Goal: Feedback & Contribution: Leave review/rating

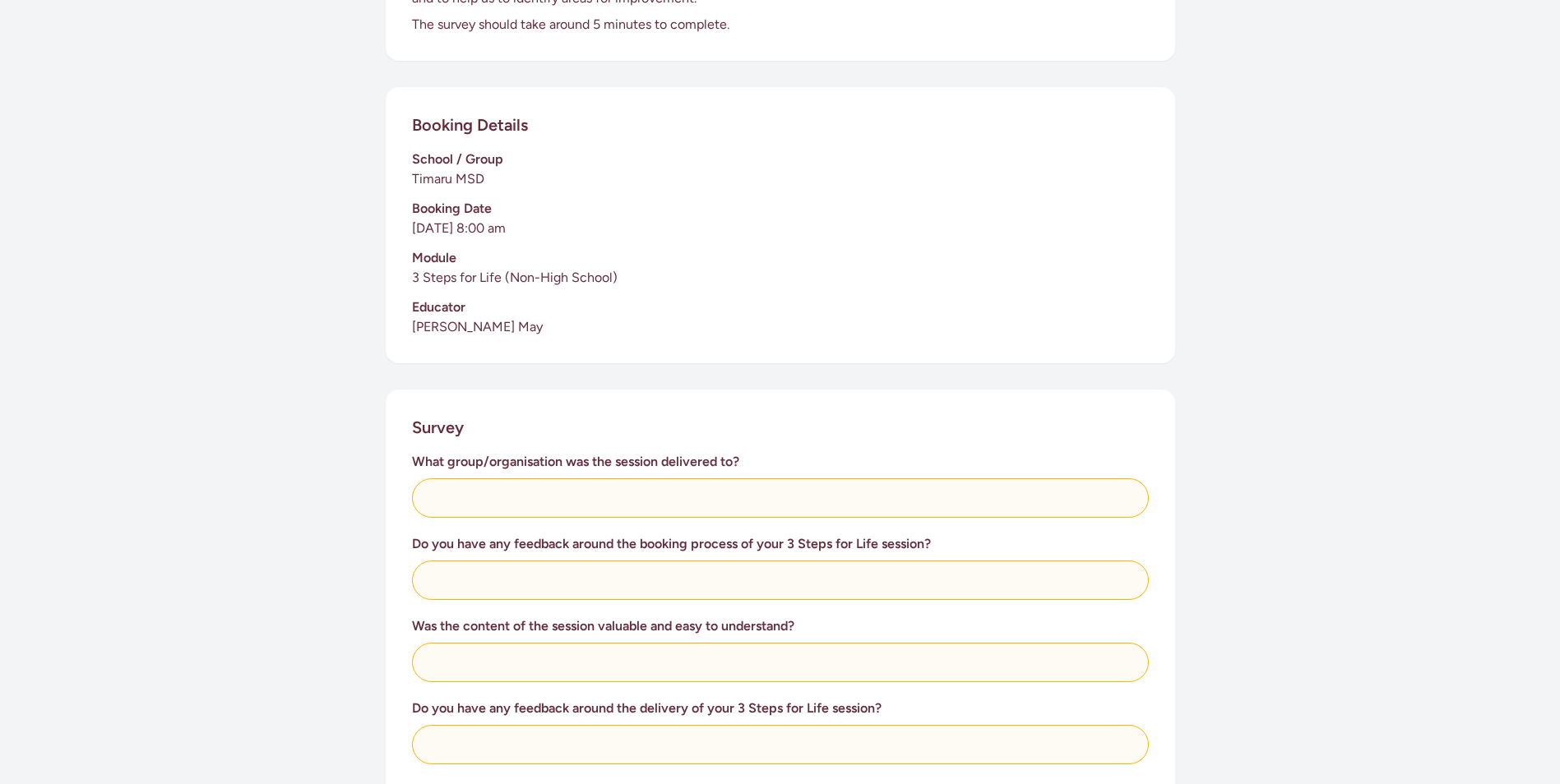
scroll to position [246, 0]
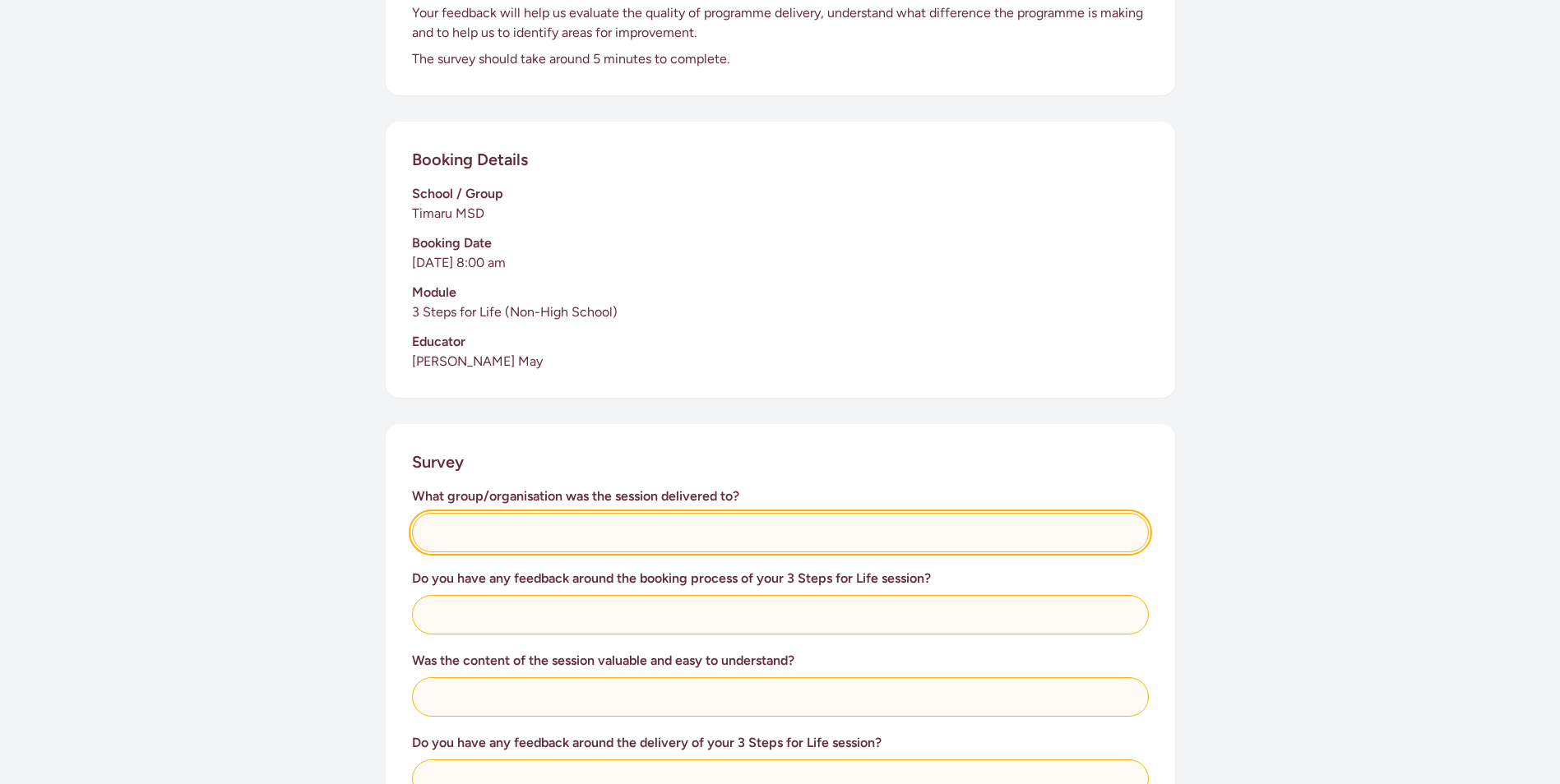
click at [473, 528] on input "text" at bounding box center [780, 533] width 736 height 39
type input "Timaru Staff at Ministry for Social Development"
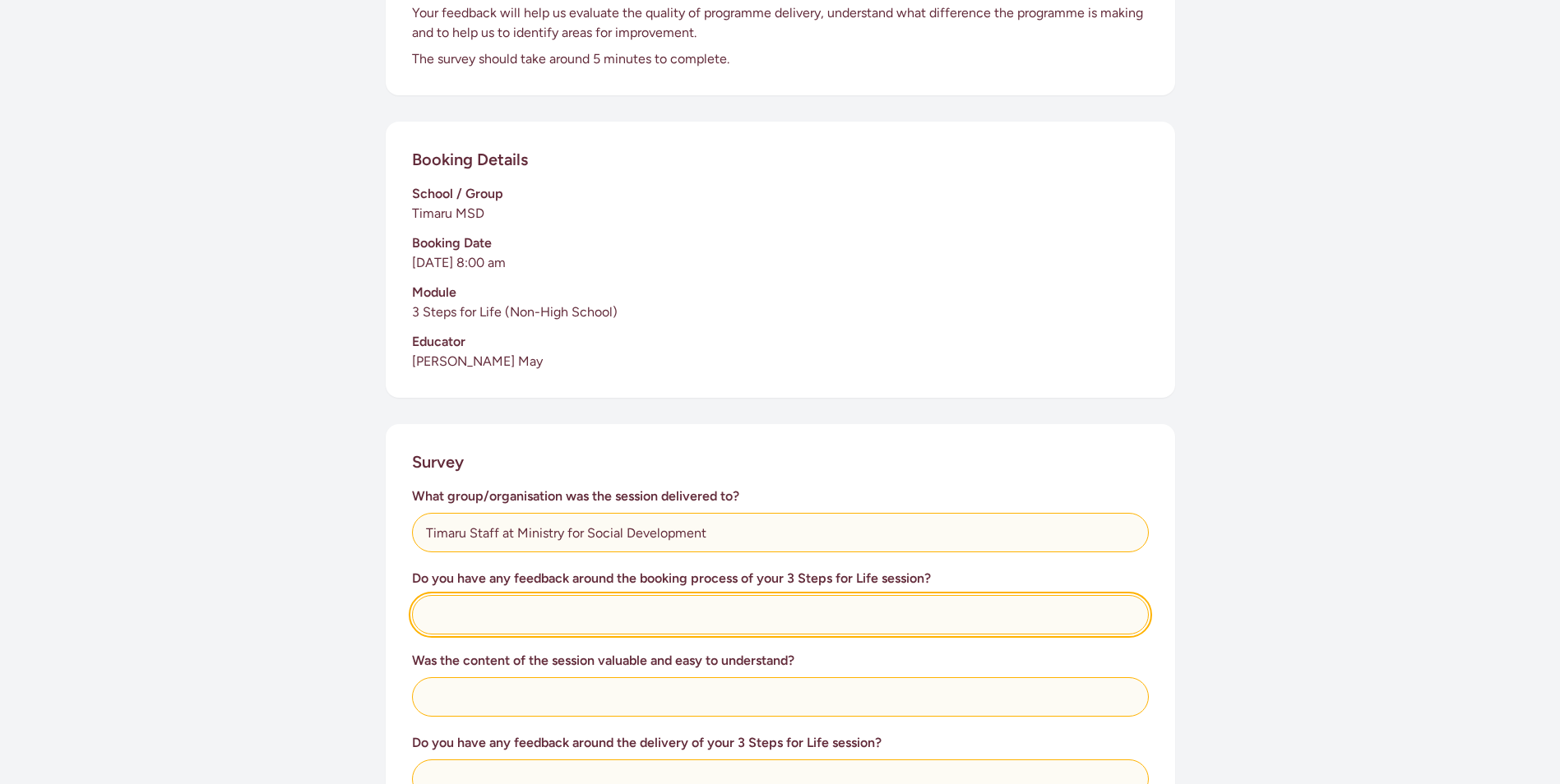
click at [450, 622] on input "text" at bounding box center [780, 614] width 736 height 39
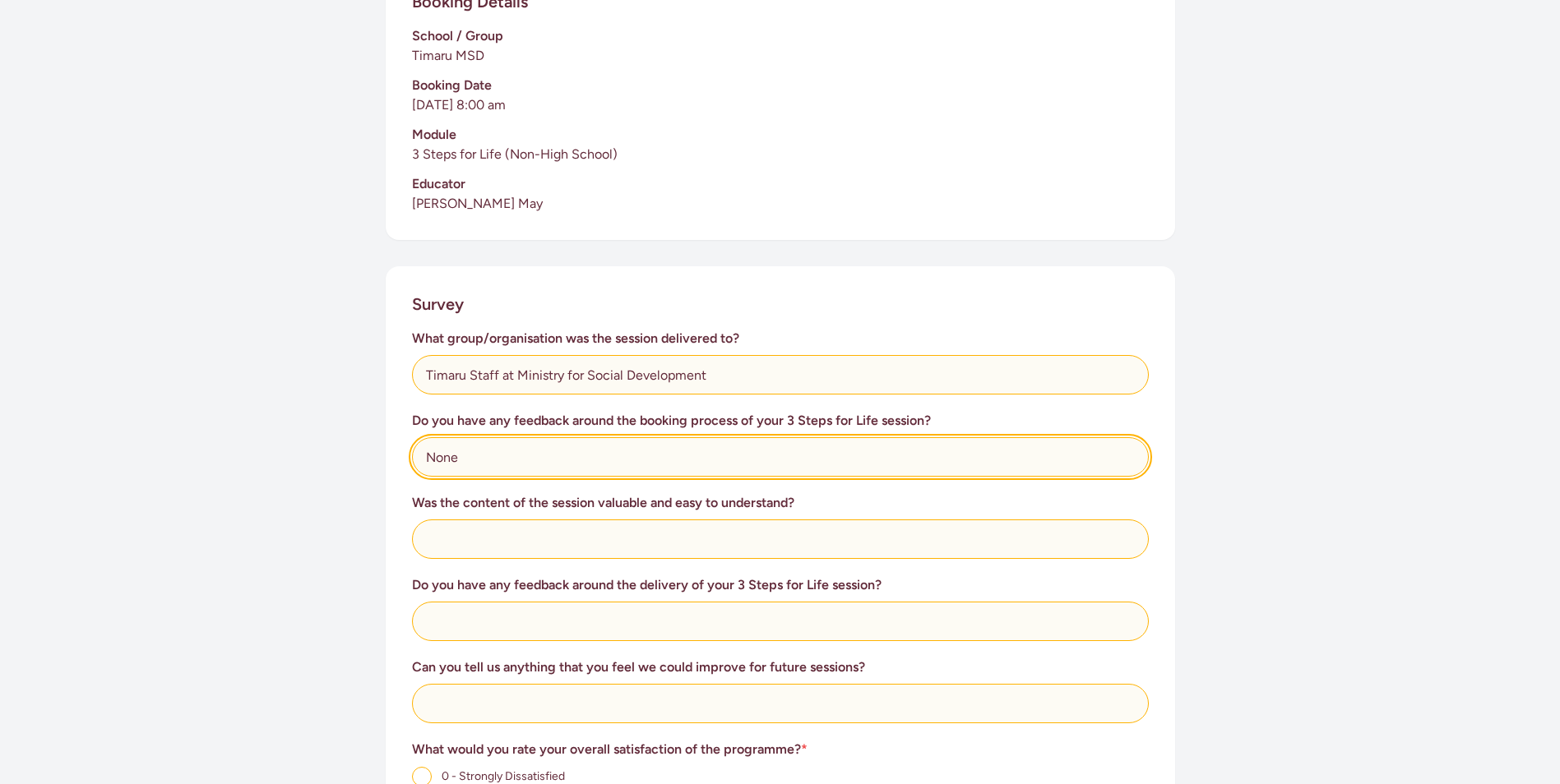
scroll to position [411, 0]
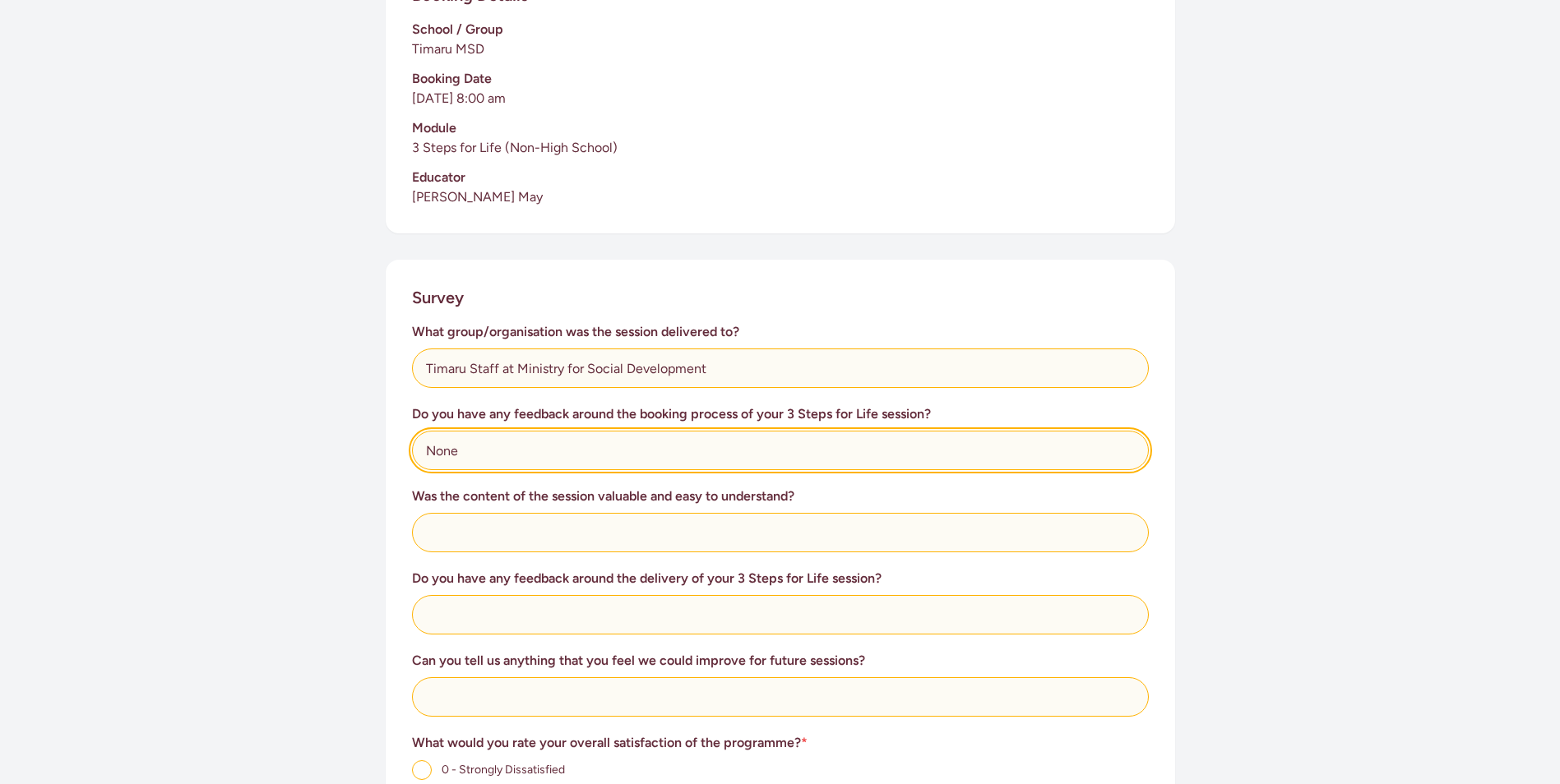
type input "None"
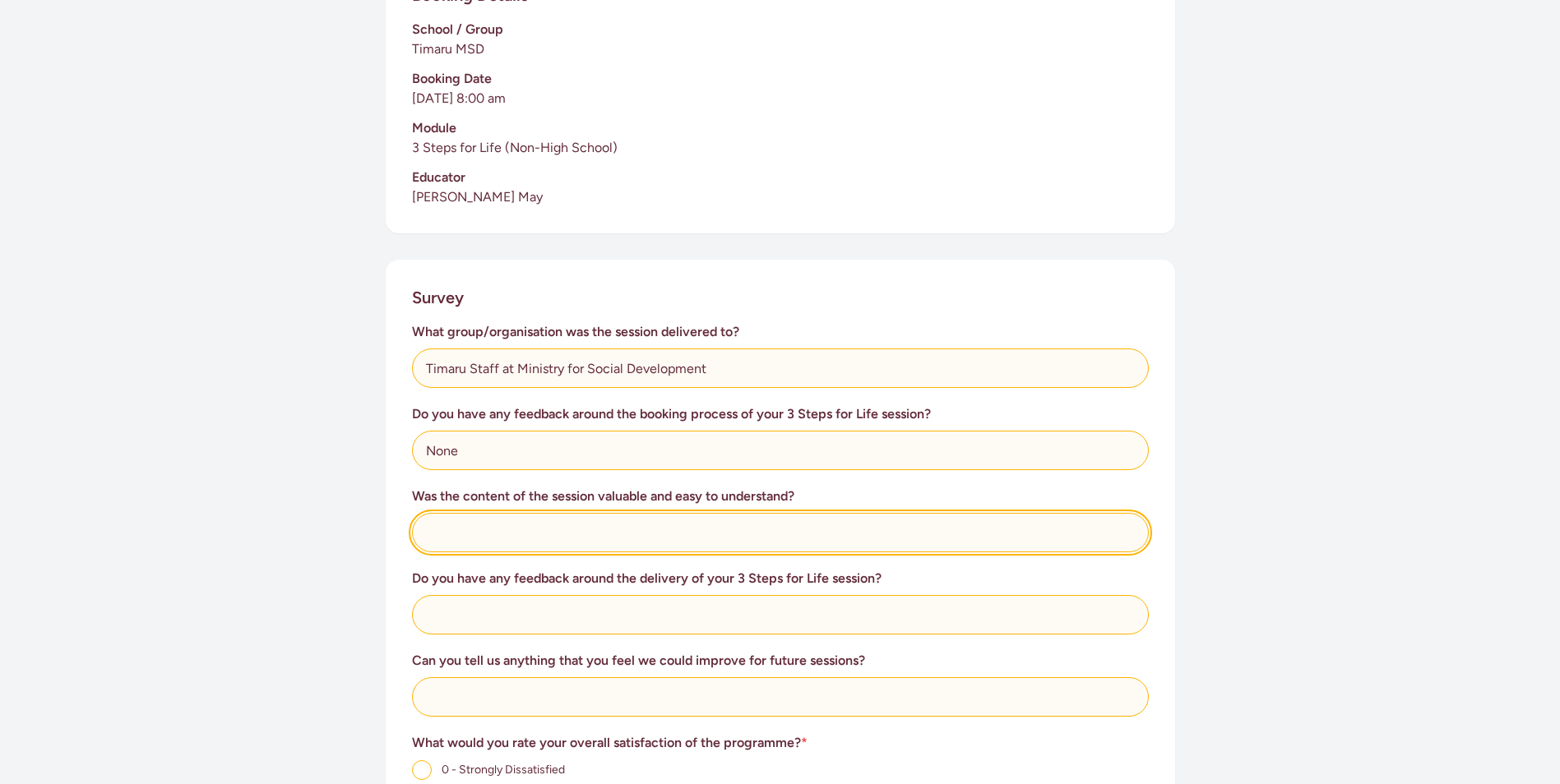
click at [464, 537] on input "text" at bounding box center [780, 533] width 736 height 39
type input "Very much so"
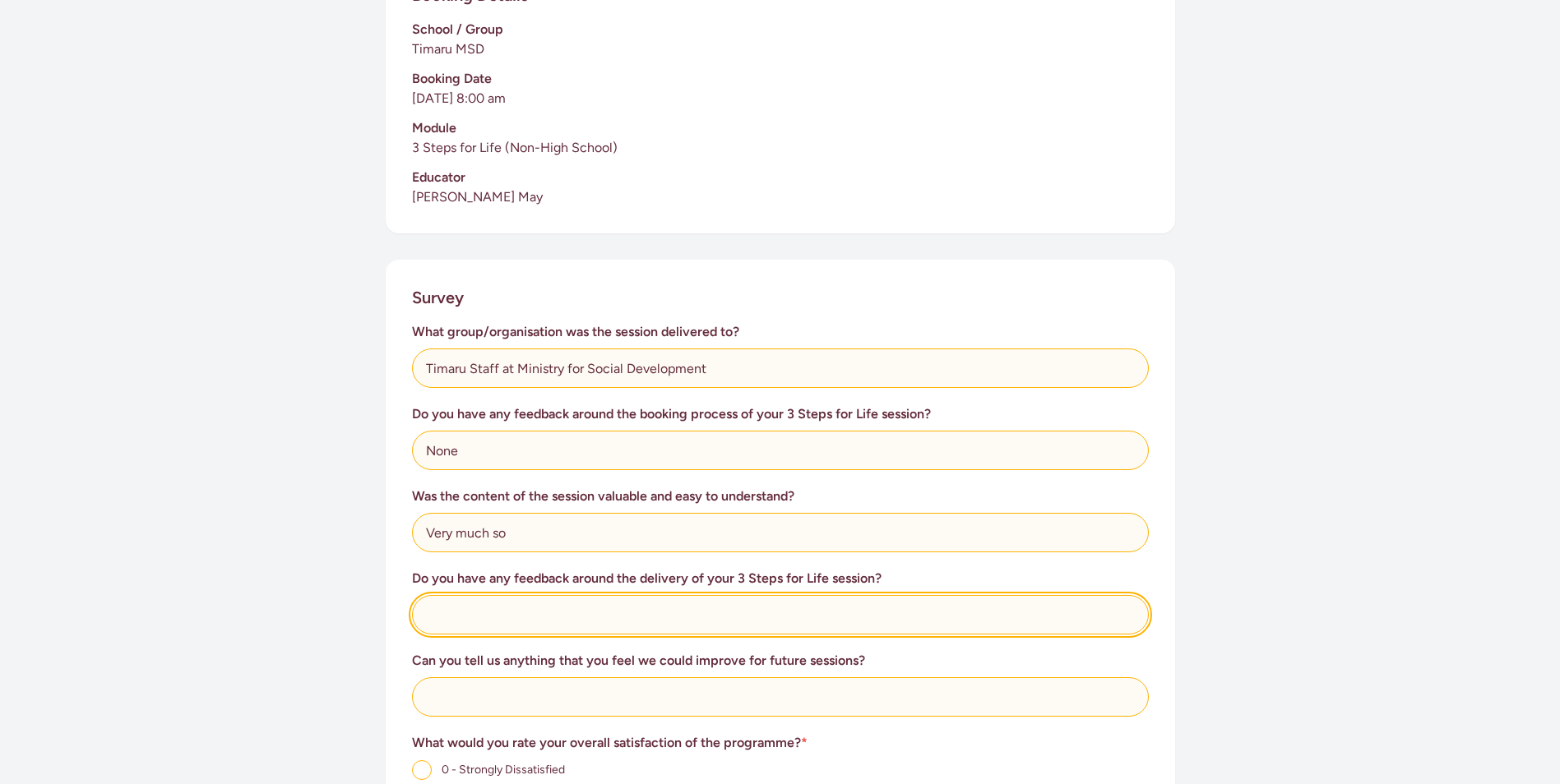
click at [457, 619] on input "text" at bounding box center [780, 614] width 736 height 39
type input "V"
click at [712, 615] on input "The delivery was very concise, clear and in a calmmanner" at bounding box center [780, 614] width 736 height 39
click at [784, 615] on input "The delivery was very concise, clear and in a calm manner" at bounding box center [780, 614] width 736 height 39
type input "The delivery was very concise, clear and in a calm manner which everyone unders…"
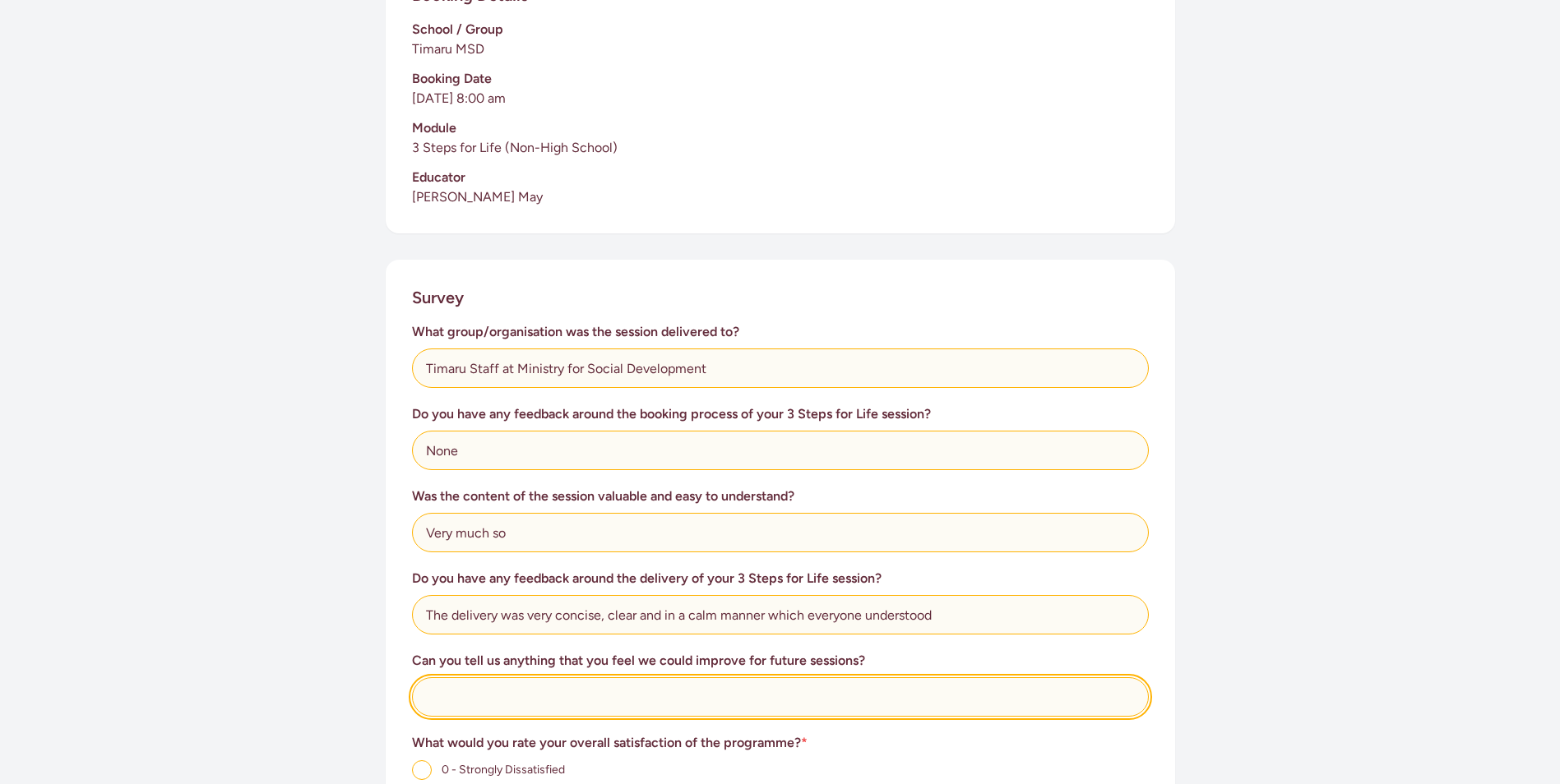
click at [454, 696] on input "text" at bounding box center [780, 697] width 736 height 39
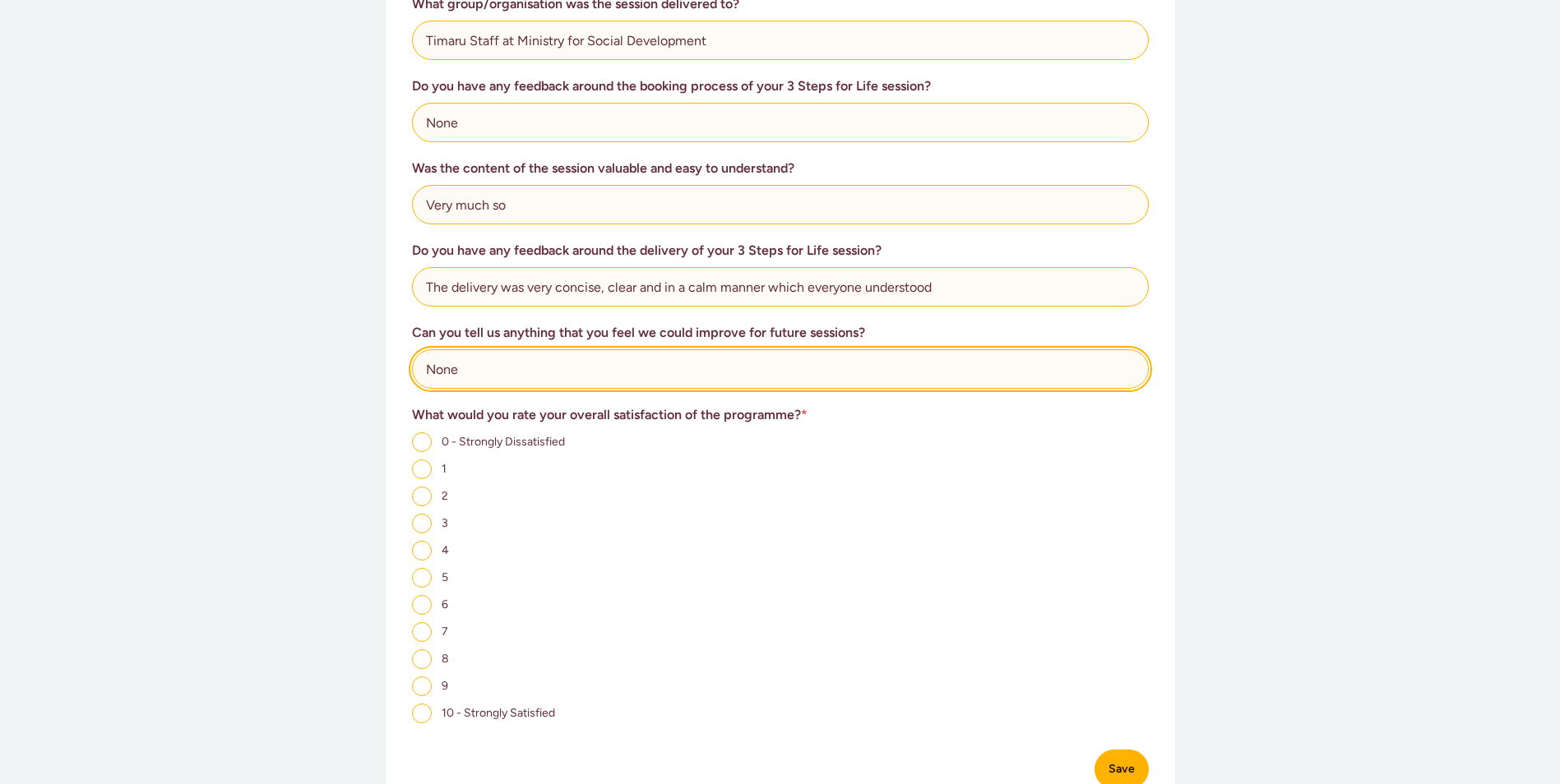
scroll to position [740, 0]
type input "None"
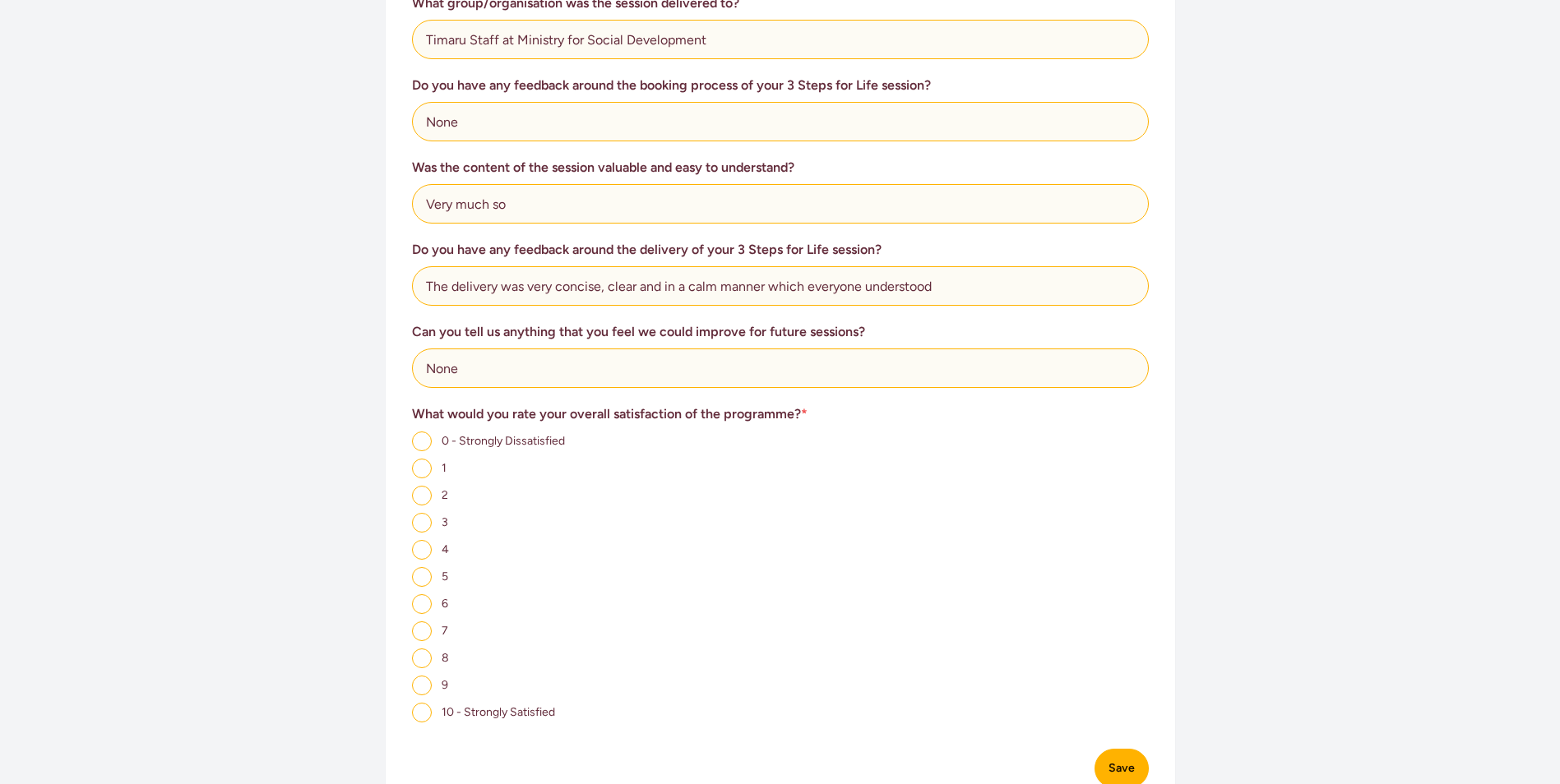
click at [427, 715] on input "10 - Strongly Satisfied" at bounding box center [422, 712] width 20 height 20
radio input "true"
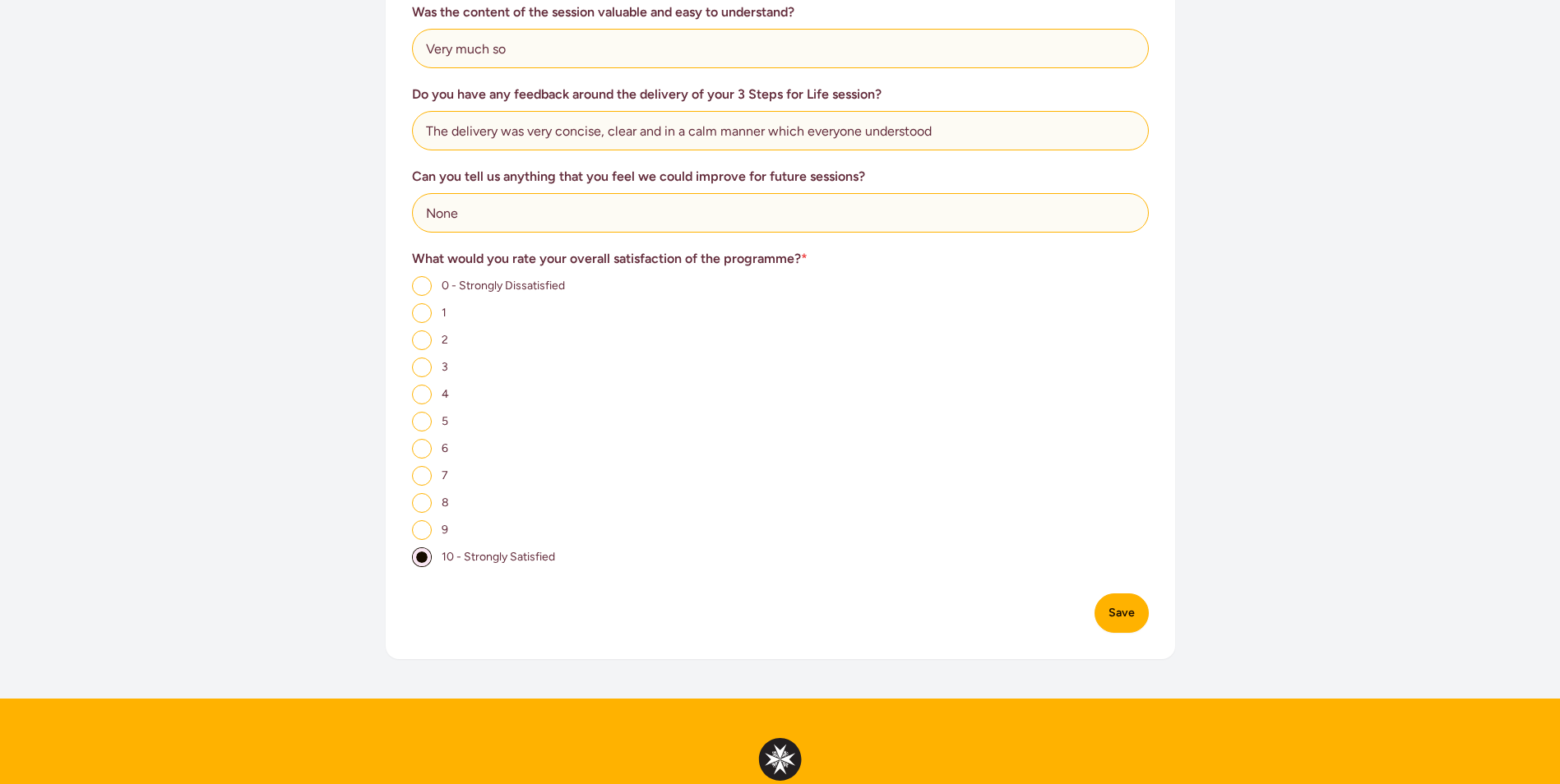
scroll to position [986, 0]
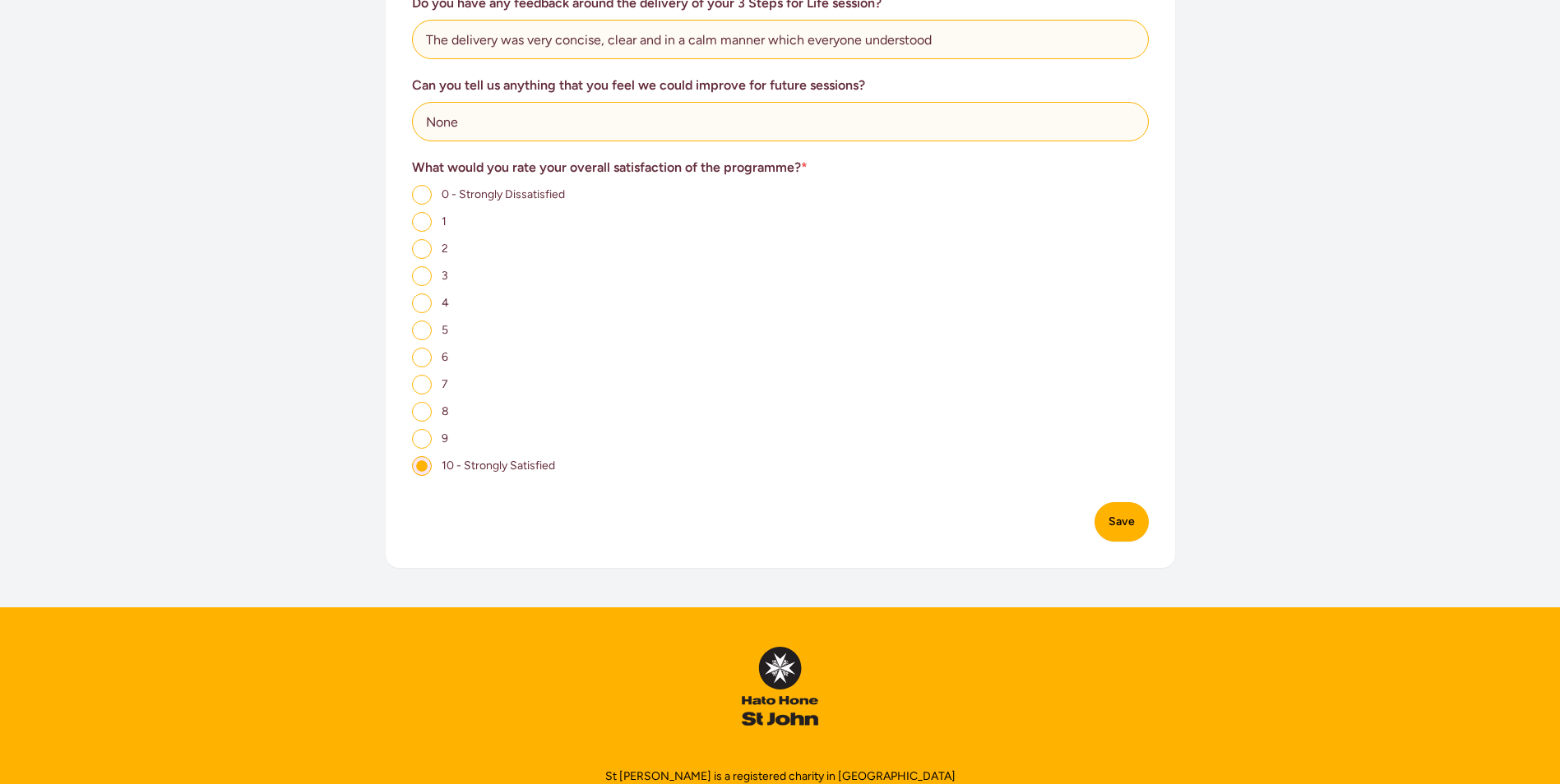
click at [1132, 524] on button "Save" at bounding box center [1122, 522] width 54 height 39
